Goal: Task Accomplishment & Management: Manage account settings

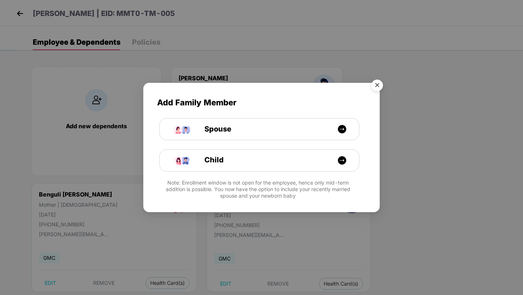
click at [378, 88] on img "Close" at bounding box center [377, 86] width 20 height 20
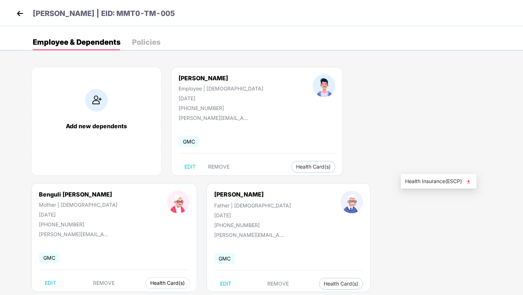
click at [185, 281] on span "Health Card(s)" at bounding box center [167, 283] width 35 height 4
click at [189, 277] on button "Health Card(s)" at bounding box center [167, 283] width 44 height 12
click at [468, 182] on img at bounding box center [467, 181] width 7 height 7
click at [78, 103] on div "Add new dependents" at bounding box center [96, 121] width 130 height 109
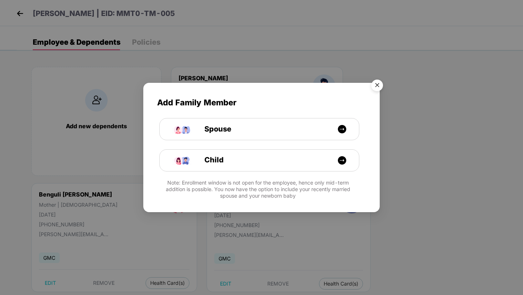
click at [377, 84] on img "Close" at bounding box center [377, 86] width 20 height 20
click at [374, 87] on img "Close" at bounding box center [377, 86] width 20 height 20
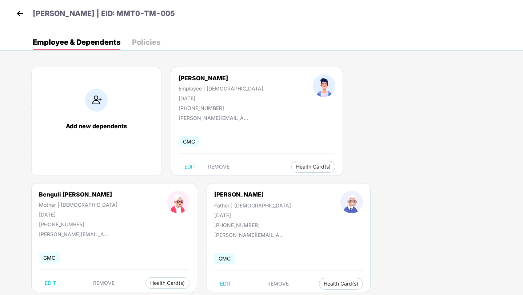
click at [23, 11] on img at bounding box center [20, 13] width 11 height 11
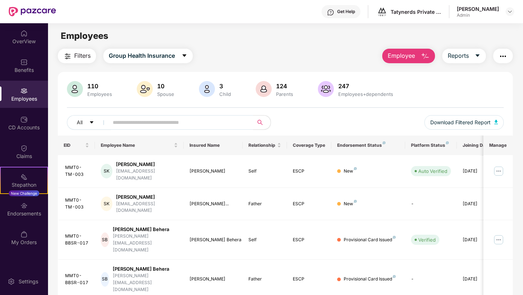
click at [149, 121] on input "text" at bounding box center [178, 122] width 130 height 11
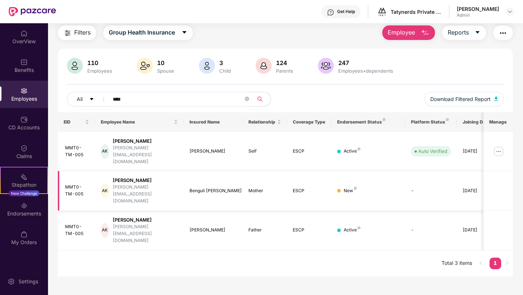
type input "****"
